Goal: Task Accomplishment & Management: Manage account settings

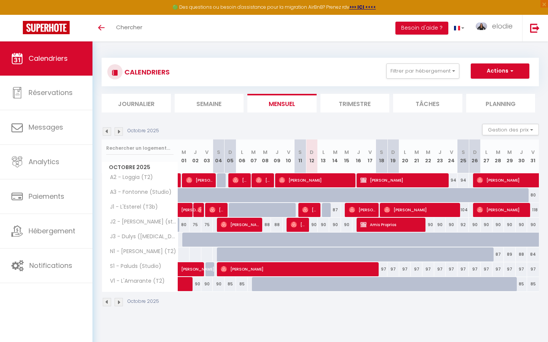
select select
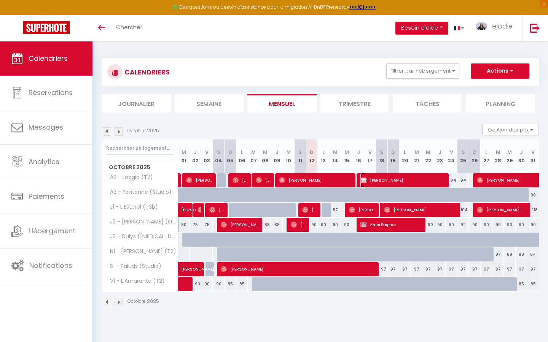
click at [373, 183] on span "[PERSON_NAME]" at bounding box center [403, 180] width 86 height 14
select select "OK"
select select "KO"
select select "0"
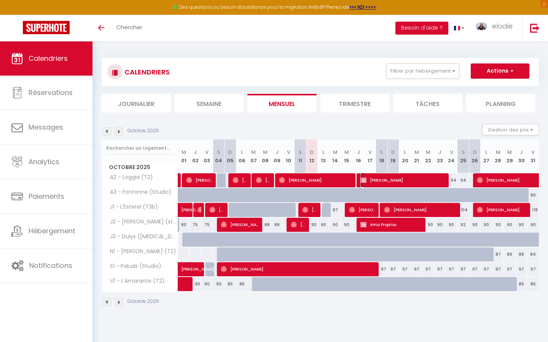
select select "1"
select select
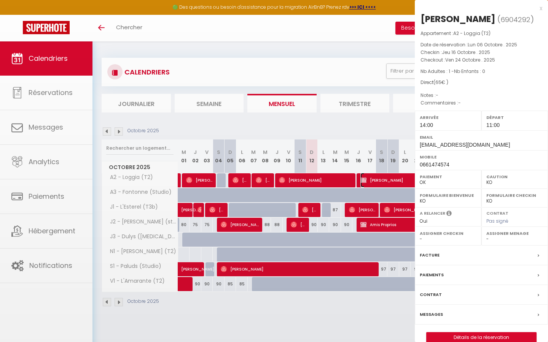
select select "42365"
select select "42751"
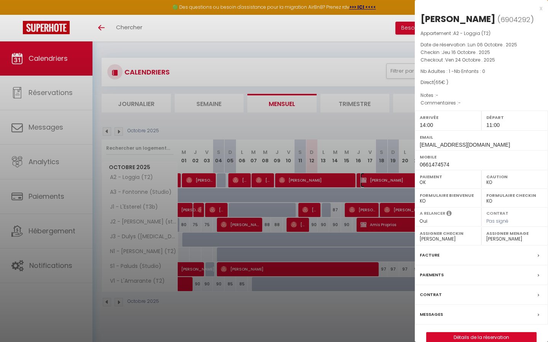
scroll to position [41, 0]
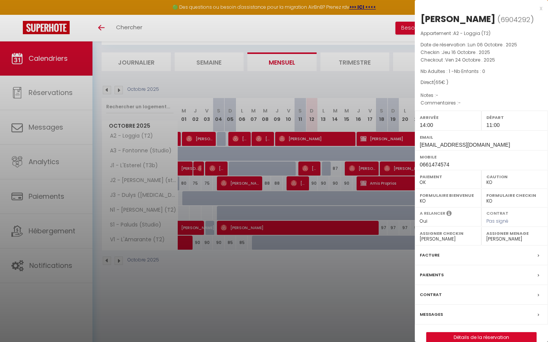
click at [405, 144] on div at bounding box center [274, 171] width 548 height 342
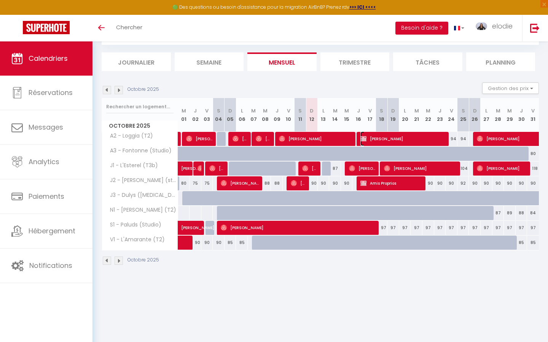
click at [401, 138] on span "[PERSON_NAME]" at bounding box center [403, 139] width 86 height 14
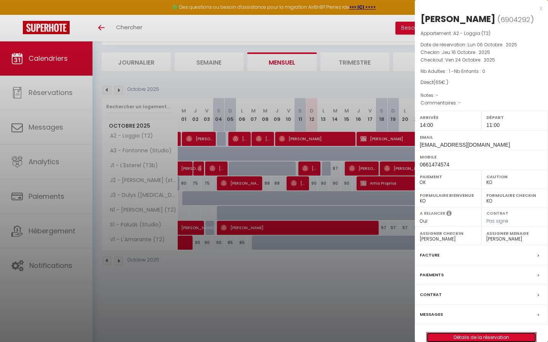
click at [490, 340] on link "Détails de la réservation" at bounding box center [481, 338] width 110 height 10
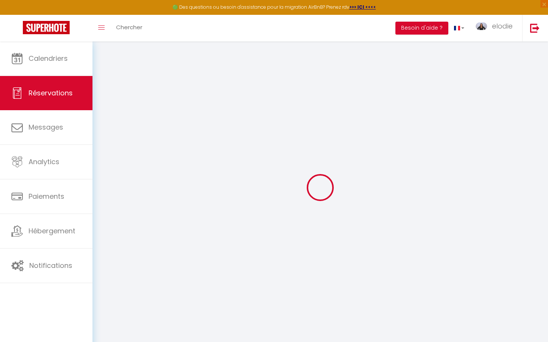
type input "[PERSON_NAME]"
type input "Proprio"
type input "[EMAIL_ADDRESS][DOMAIN_NAME]"
type input "0661474574"
select select
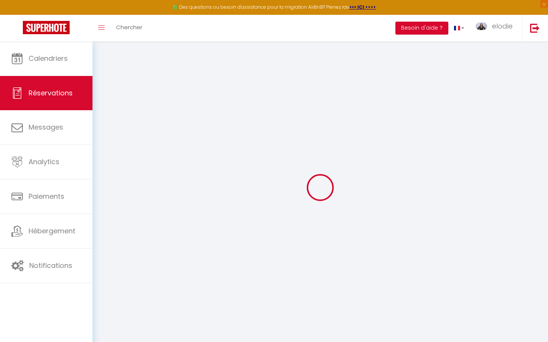
select select "63630"
select select "1"
type input "Jeu 16 Octobre 2025"
select select
type input "Ven 24 Octobre 2025"
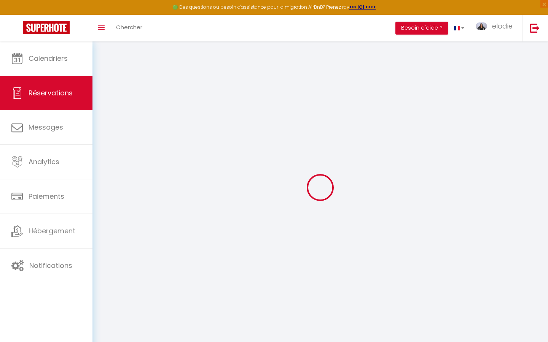
select select
type input "1"
select select "12"
select select
checkbox input "false"
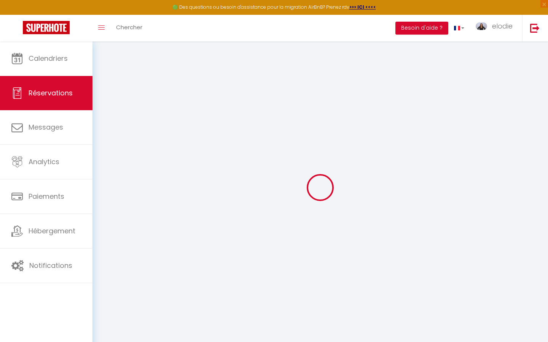
type input "0"
type input "65"
type input "0"
select select
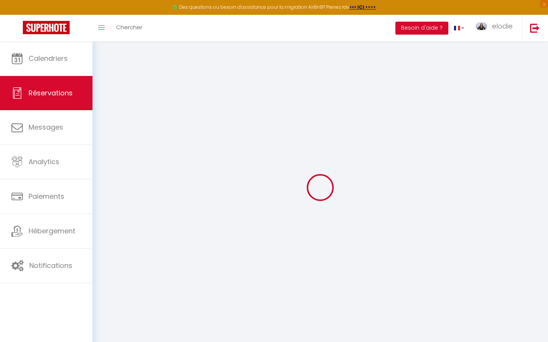
select select
select select "14"
checkbox input "false"
select select
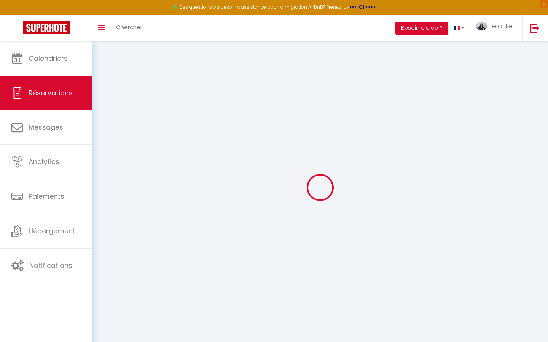
select select
checkbox input "false"
select select
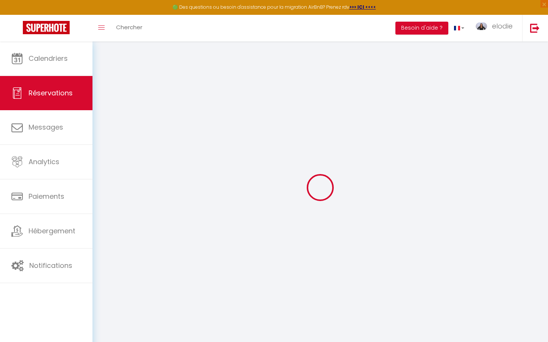
select select
checkbox input "false"
select select
type input "65"
select select
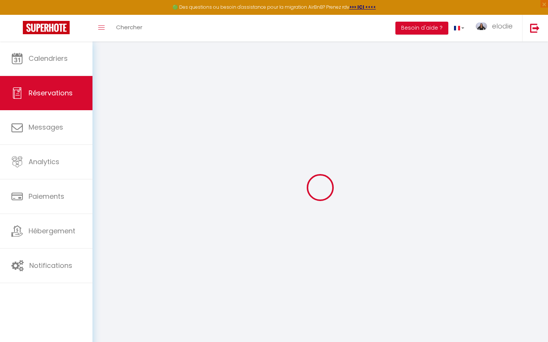
select select
checkbox input "false"
select select
checkbox input "false"
select select "14:00"
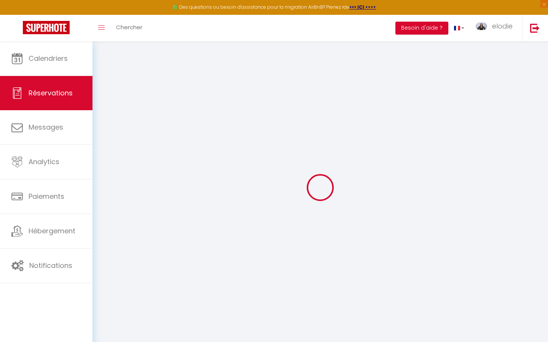
select select "11:00"
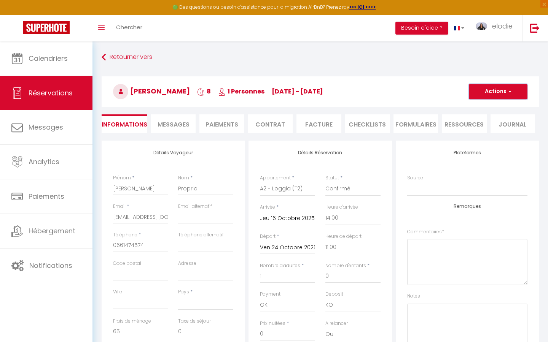
click at [508, 94] on span "button" at bounding box center [508, 91] width 5 height 7
click at [493, 129] on link "Supprimer" at bounding box center [490, 128] width 60 height 10
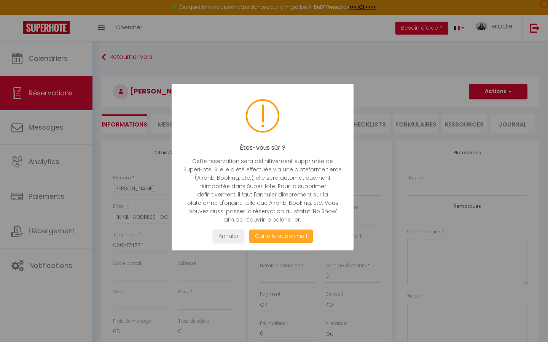
click at [291, 236] on button "Oui je la supprime !" at bounding box center [281, 236] width 64 height 13
select select "not_cancelled"
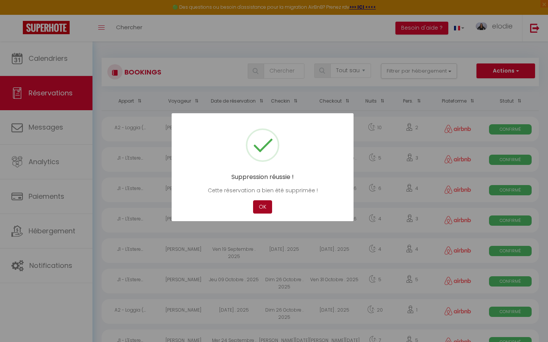
click at [262, 212] on button "OK" at bounding box center [262, 206] width 19 height 13
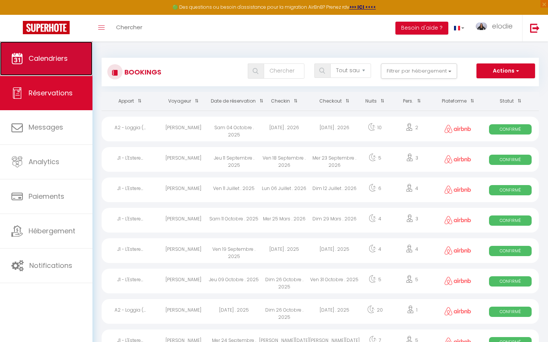
click at [45, 60] on span "Calendriers" at bounding box center [48, 59] width 39 height 10
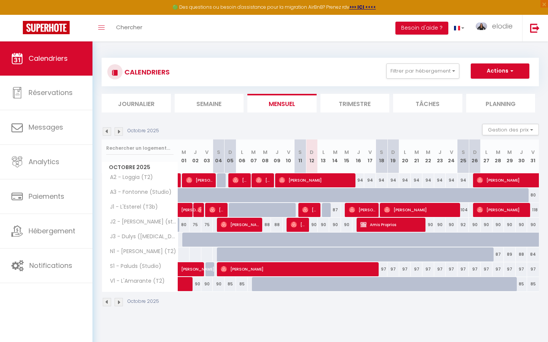
click at [358, 179] on div "94" at bounding box center [358, 180] width 12 height 14
type input "94"
type input "Jeu 16 Octobre 2025"
type input "Ven 17 Octobre 2025"
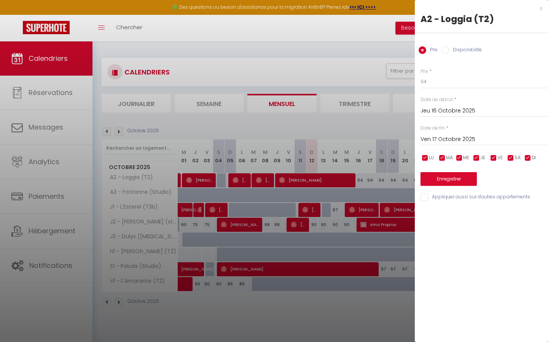
click at [370, 110] on div at bounding box center [274, 171] width 548 height 342
